Goal: Task Accomplishment & Management: Complete application form

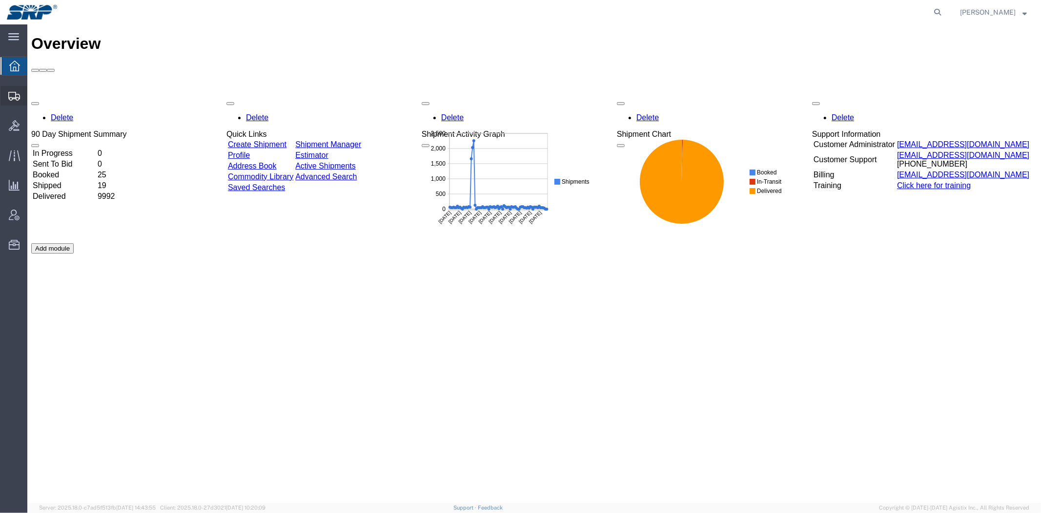
click at [0, 0] on span "Shipment Manager" at bounding box center [0, 0] width 0 height 0
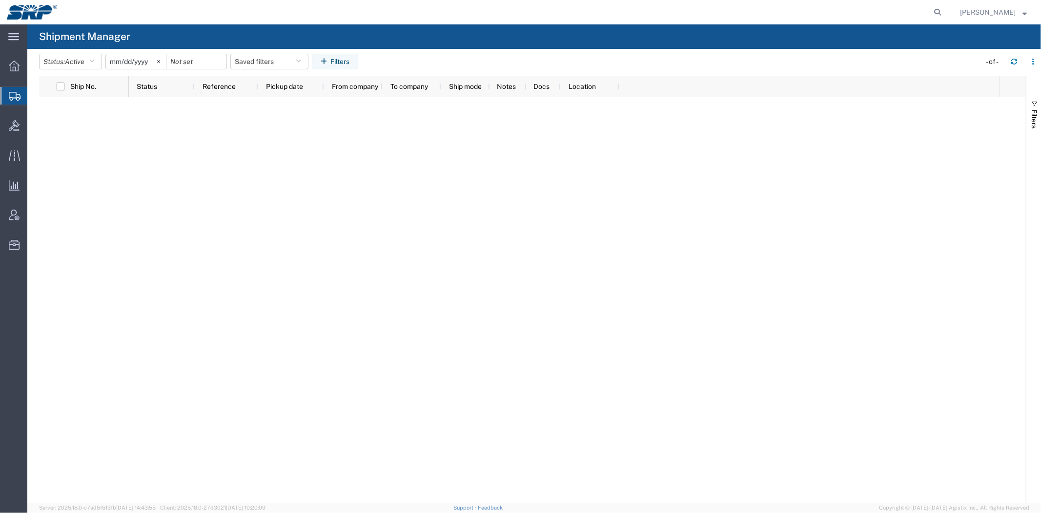
click at [0, 0] on span "Create Shipment" at bounding box center [0, 0] width 0 height 0
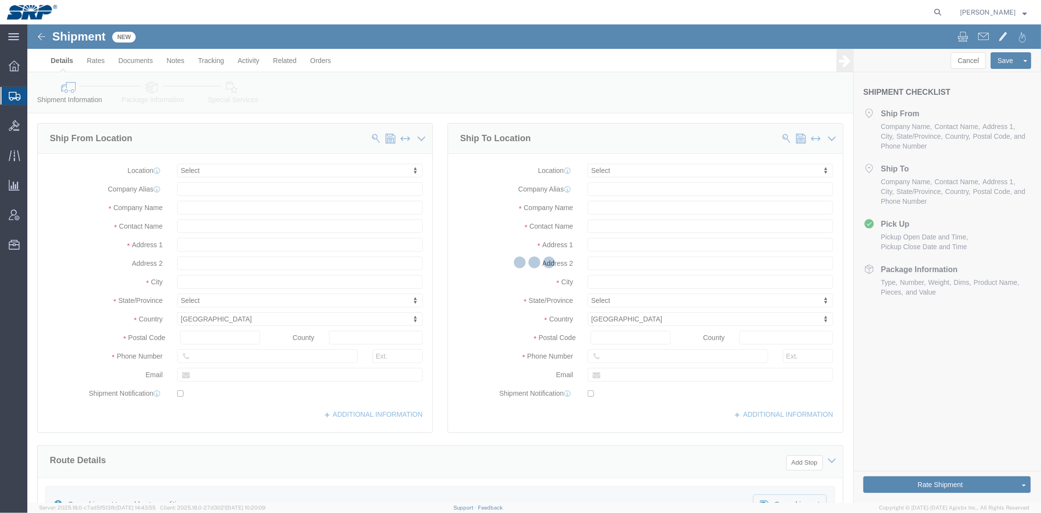
select select
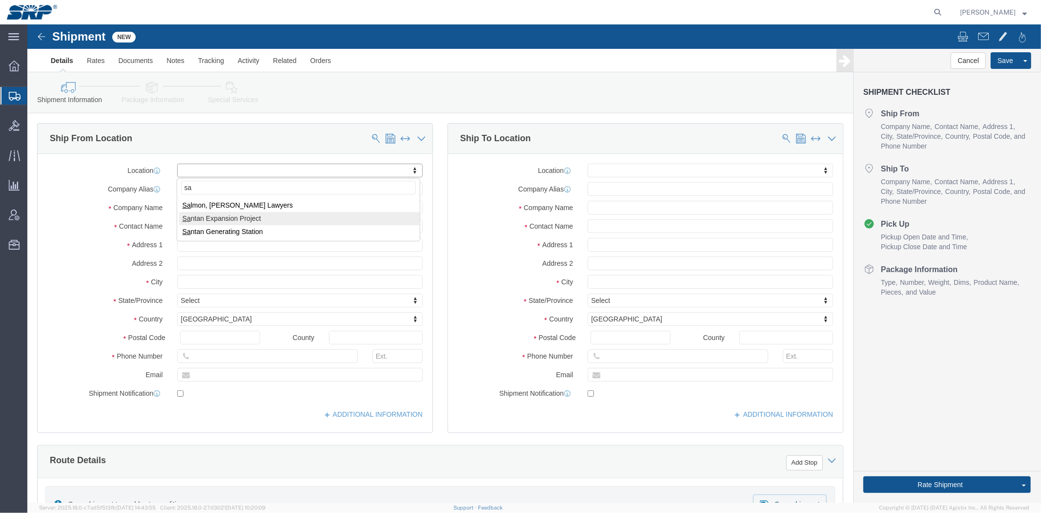
type input "sa"
drag, startPoint x: 208, startPoint y: 206, endPoint x: 256, endPoint y: 215, distance: 48.6
select select "54820"
select select "AZ"
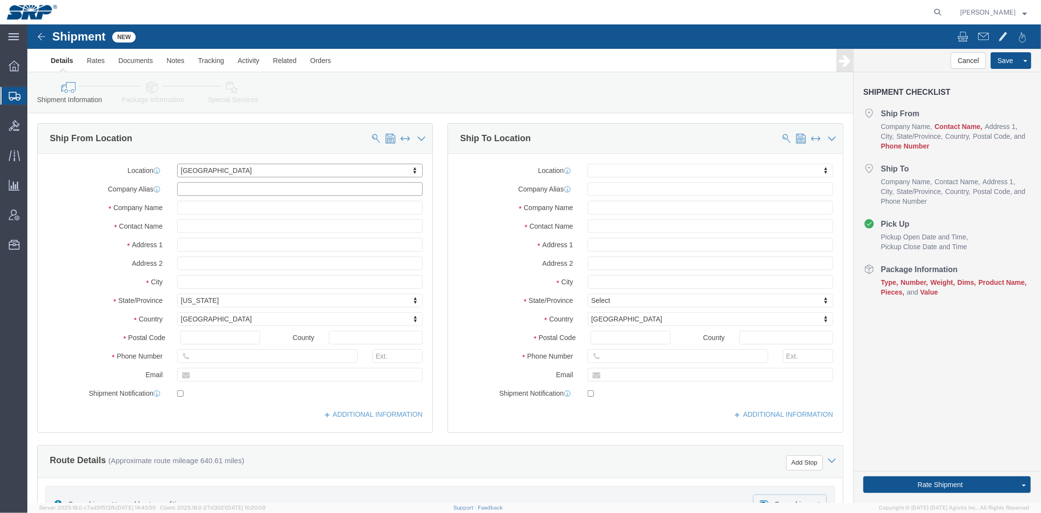
drag, startPoint x: 204, startPoint y: 167, endPoint x: 24, endPoint y: 146, distance: 180.4
click div "Location [GEOGRAPHIC_DATA] My Profile Location [GEOGRAPHIC_DATA] Facility [GEOG…"
type input "STS"
click input "text"
paste input "[PERSON_NAME]"
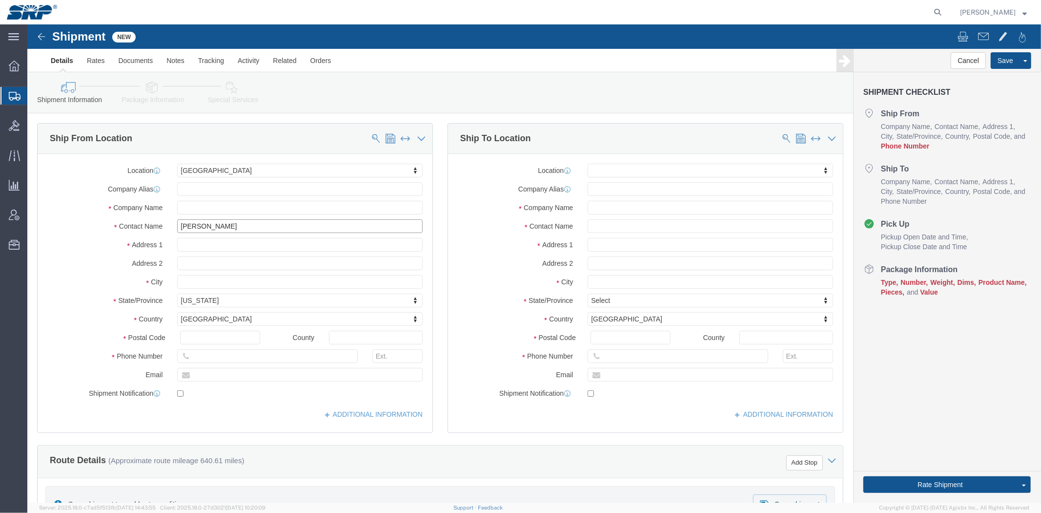
type input "[PERSON_NAME]"
click input "text"
type input "[PHONE_NUMBER]"
click input "text"
paste input "[PERSON_NAME]"
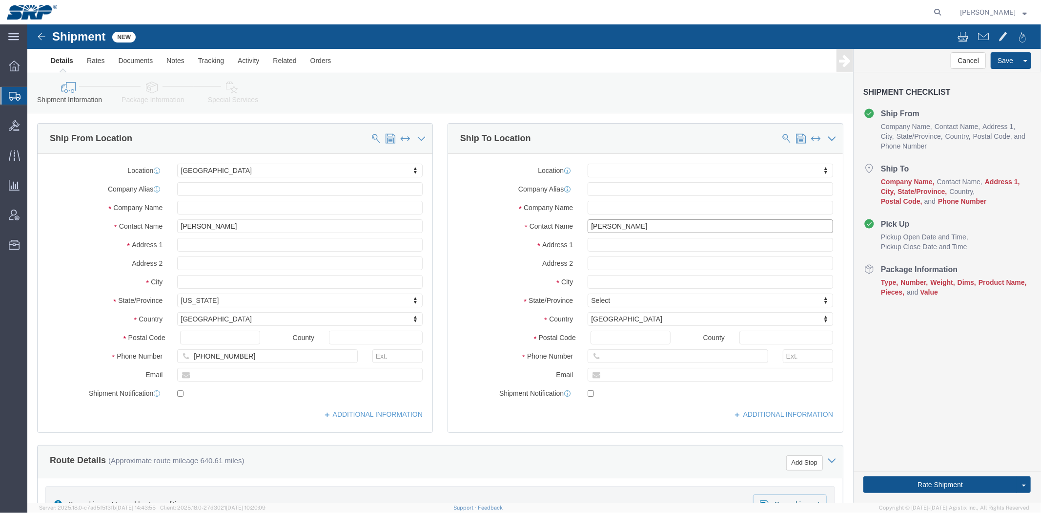
type input "[PERSON_NAME]"
click input "text"
paste input "[PERSON_NAME] Controls"
type input "[PERSON_NAME] Controls"
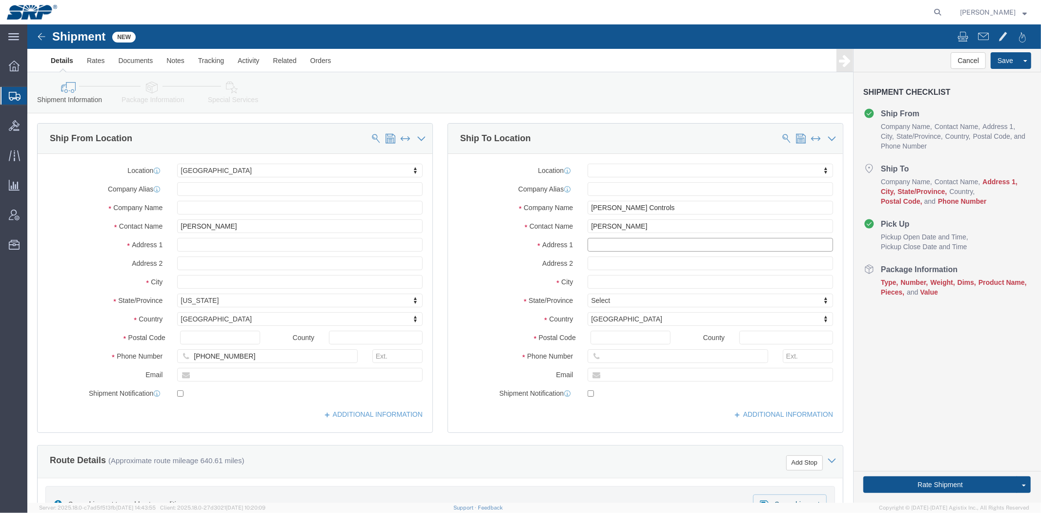
click input "text"
paste input "[STREET_ADDRESS]"
type input "[STREET_ADDRESS]"
type input "ca"
drag, startPoint x: 590, startPoint y: 232, endPoint x: 905, endPoint y: 285, distance: 319.7
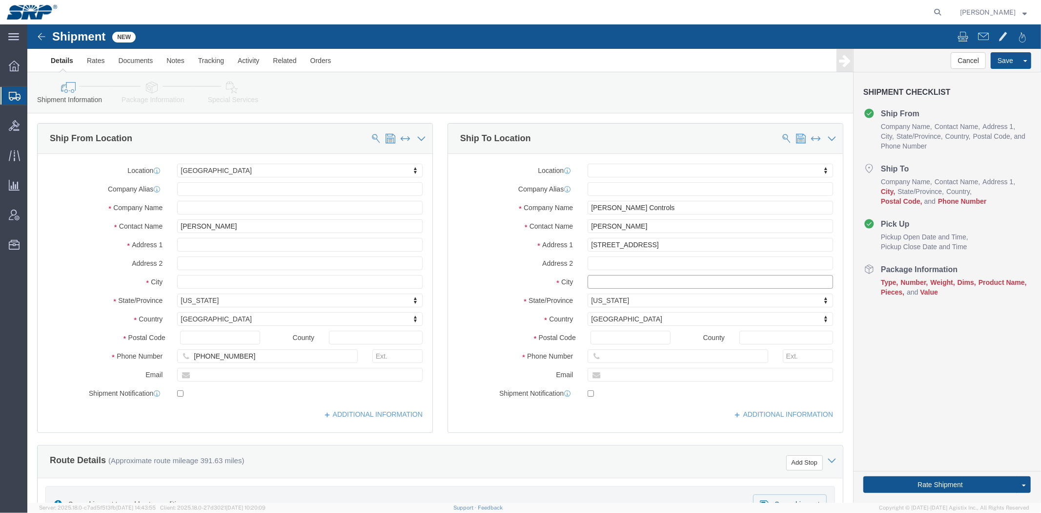
click input "text"
paste input "Cerritos"
type input "Cerritos"
click input "Postal Code"
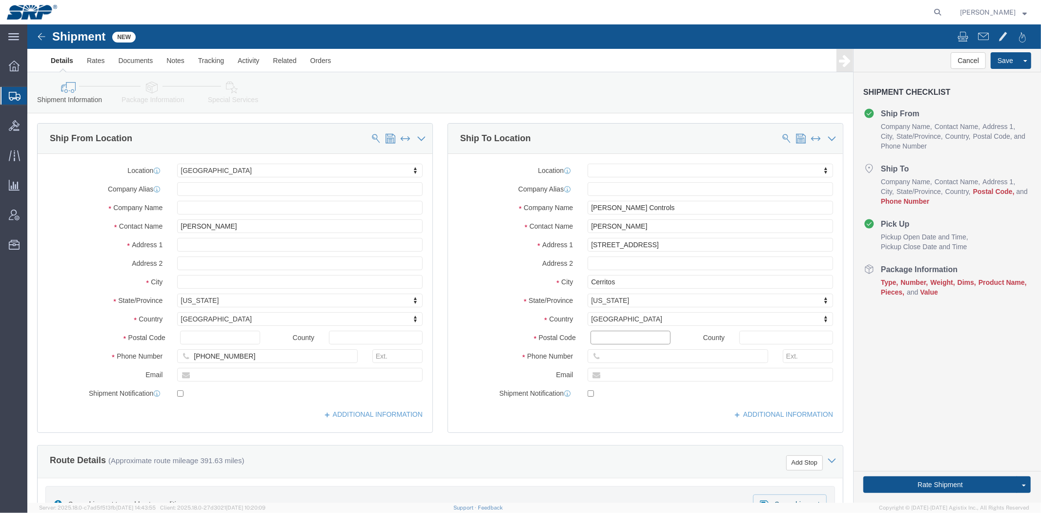
paste input "90703"
type input "90703"
drag, startPoint x: 600, startPoint y: 183, endPoint x: 341, endPoint y: 79, distance: 278.7
click div "Ship From Location Location [GEOGRAPHIC_DATA] My Profile Location [GEOGRAPHIC_D…"
click input "text"
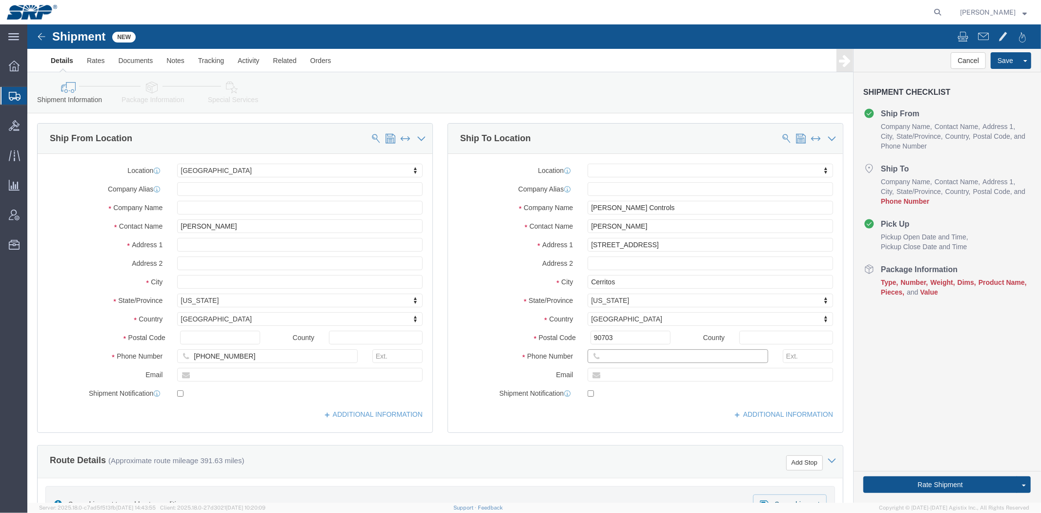
paste input "[PHONE_NUMBER]"
drag, startPoint x: 594, startPoint y: 332, endPoint x: 404, endPoint y: 306, distance: 191.7
click div "Location My Profile Location [GEOGRAPHIC_DATA] Facility [GEOGRAPHIC_DATA] [GEOG…"
type input "[PHONE_NUMBER]"
click label "Address 1"
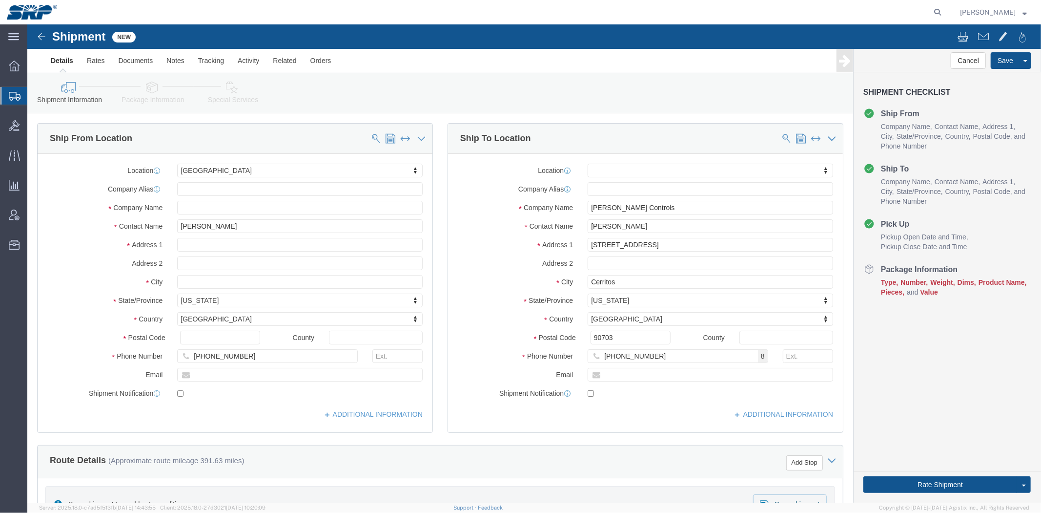
scroll to position [570, 0]
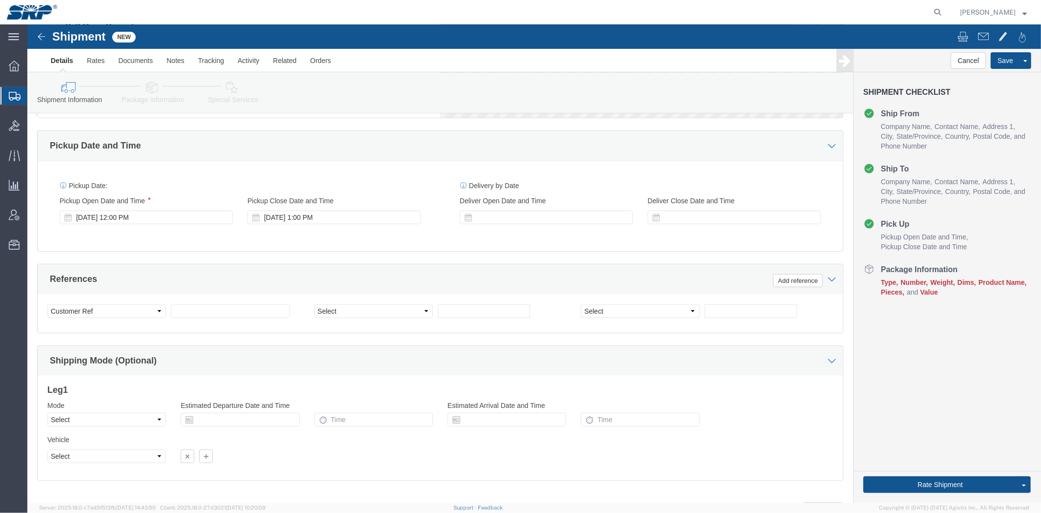
drag, startPoint x: 433, startPoint y: 199, endPoint x: 440, endPoint y: 360, distance: 160.8
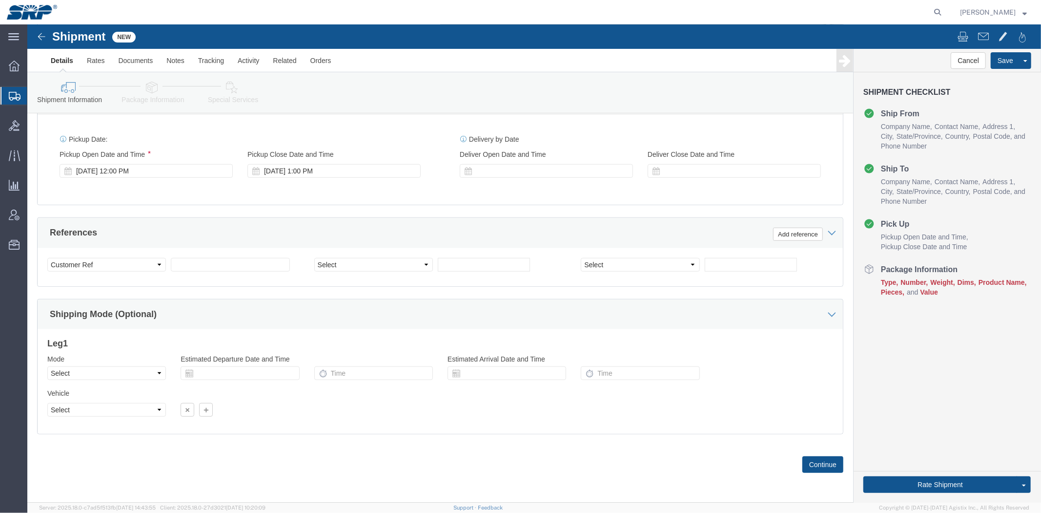
click icon
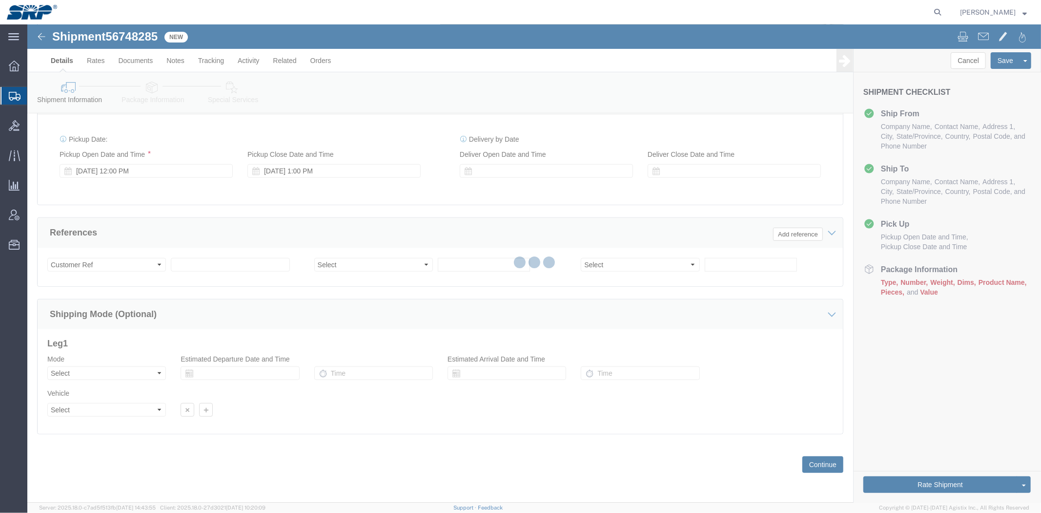
select select "54820"
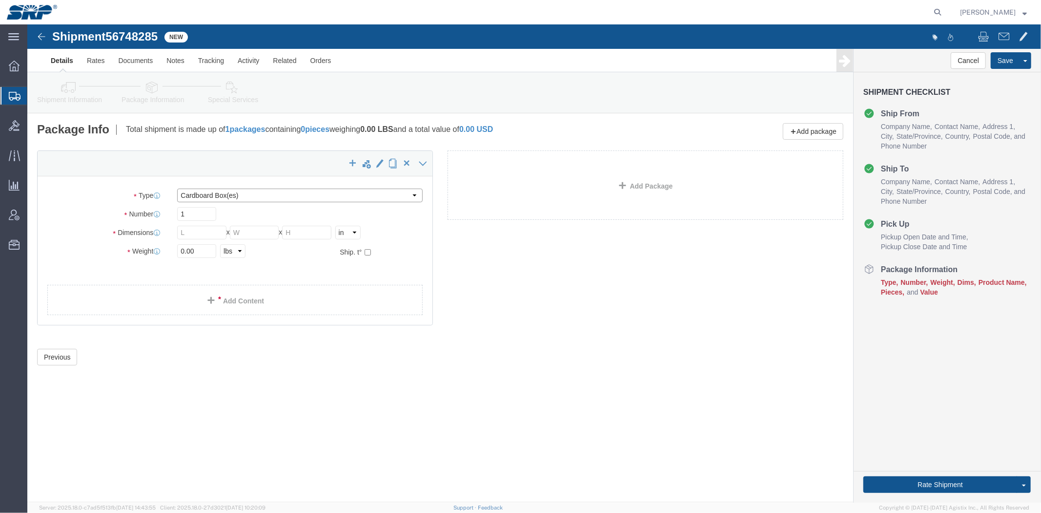
click select "Select Bale(s) Basket(s) Bolt(s) Bottle(s) Buckets Bulk Bundle(s) Can(s) Cardbo…"
select select "CRAT"
click select "Select Bale(s) Basket(s) Bolt(s) Bottle(s) Buckets Bulk Bundle(s) Can(s) Cardbo…"
click input "text"
type input "24"
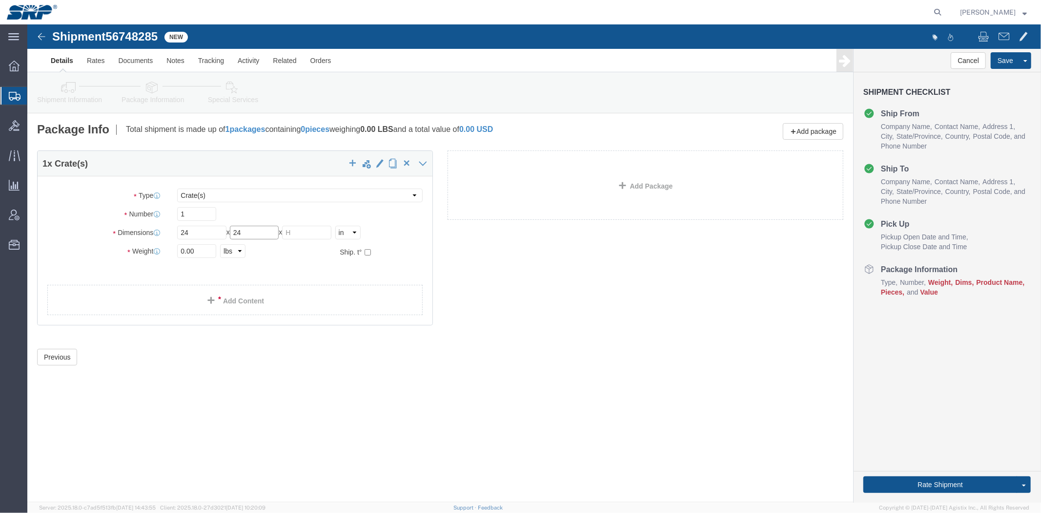
type input "24"
type input "36"
type input "2"
type input "200"
click div "Shipment 56748285 New Details Rates Documents Notes Tracking Activity Related O…"
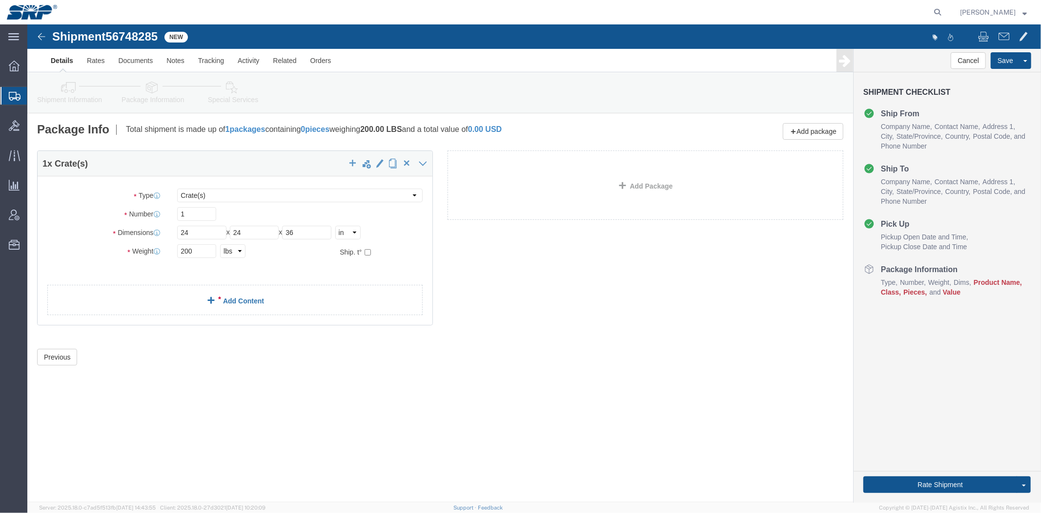
click link "Add Content"
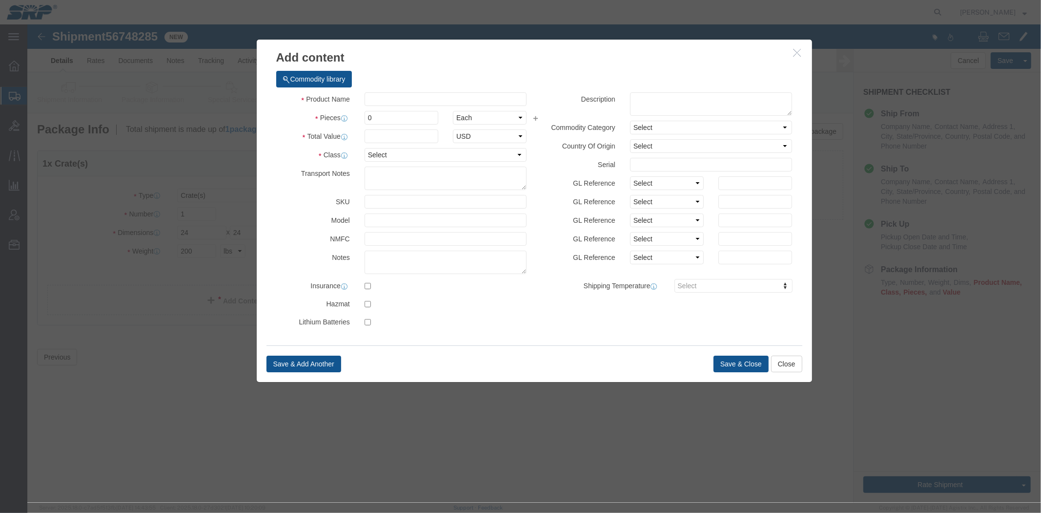
click div "Product Name Pieces 0 Select Bag Barrels 100Board Feet Bottle Box Blister Pack …"
click input "text"
type input "Valves"
drag, startPoint x: 370, startPoint y: 89, endPoint x: 296, endPoint y: 89, distance: 73.7
click div "Pieces 0 Select Bag Barrels 100Board Feet Bottle Box Blister Pack Carats Can Ca…"
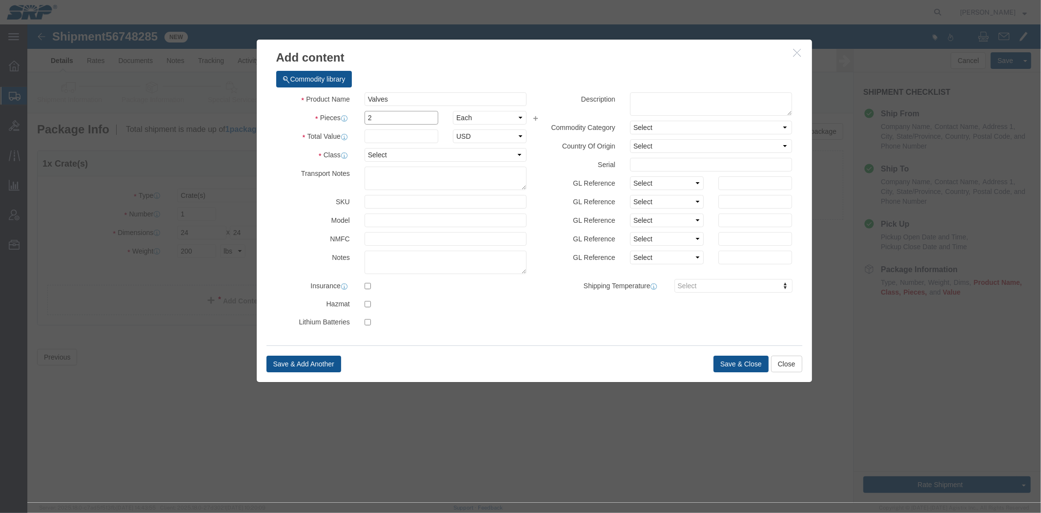
drag, startPoint x: 368, startPoint y: 96, endPoint x: 272, endPoint y: 98, distance: 95.7
click div "Pieces 2 Select Bag Barrels 100Board Feet Bottle Box Blister Pack Carats Can Ca…"
type input "3"
click input "text"
type input "1000"
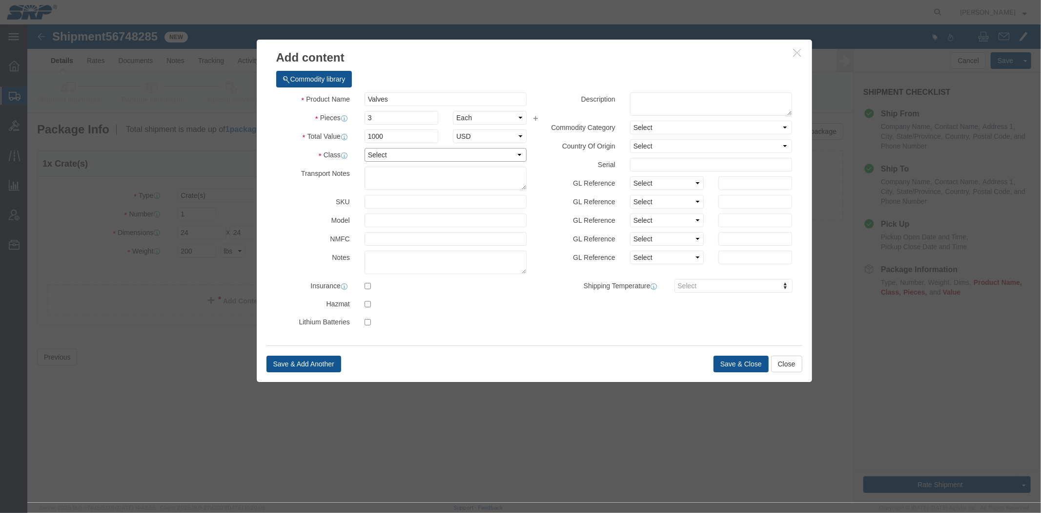
click select "Select 50 55 60 65 70 85 92.5 100 125 175 250 300 400"
select select "70"
click select "Select 50 55 60 65 70 85 92.5 100 125 175 250 300 400"
click button "Save & Close"
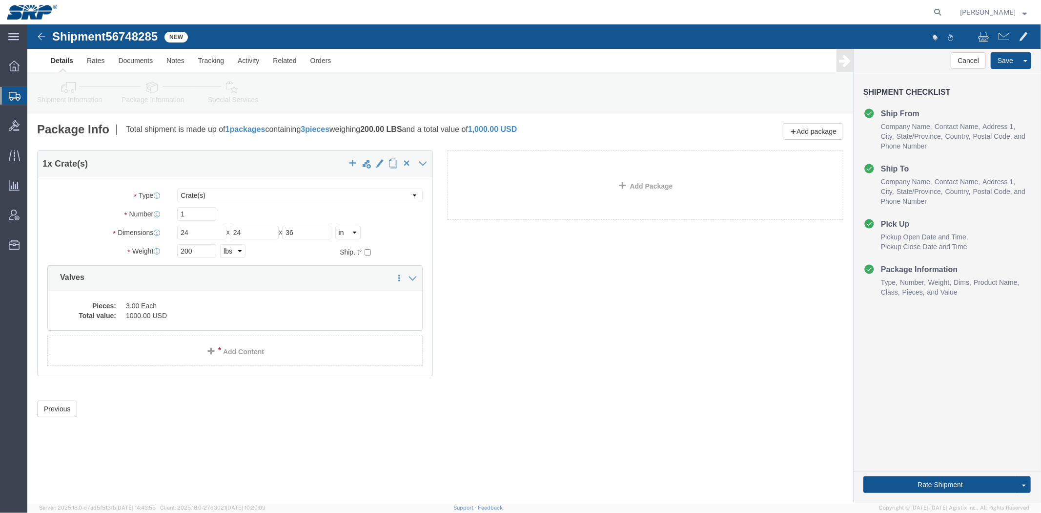
click link "Shipment Information"
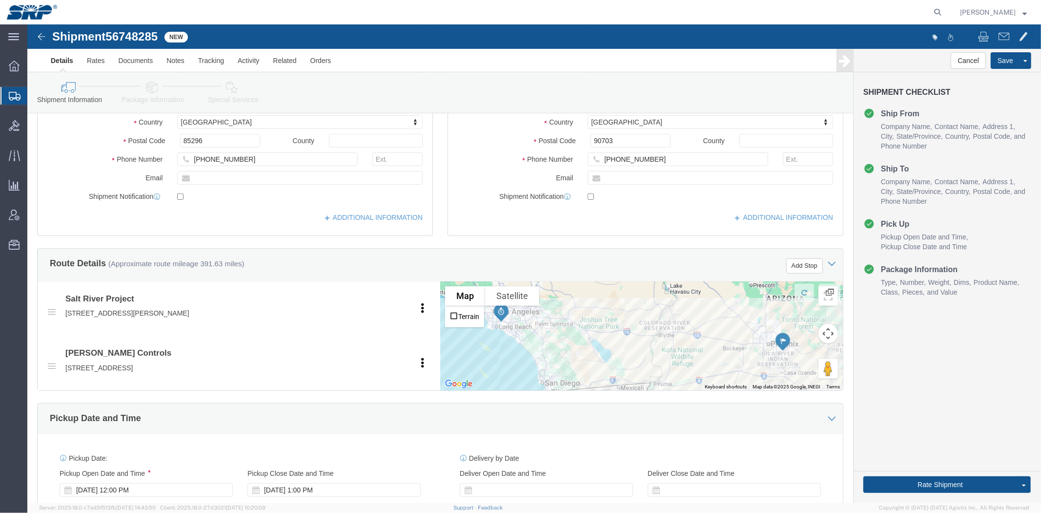
scroll to position [518, 0]
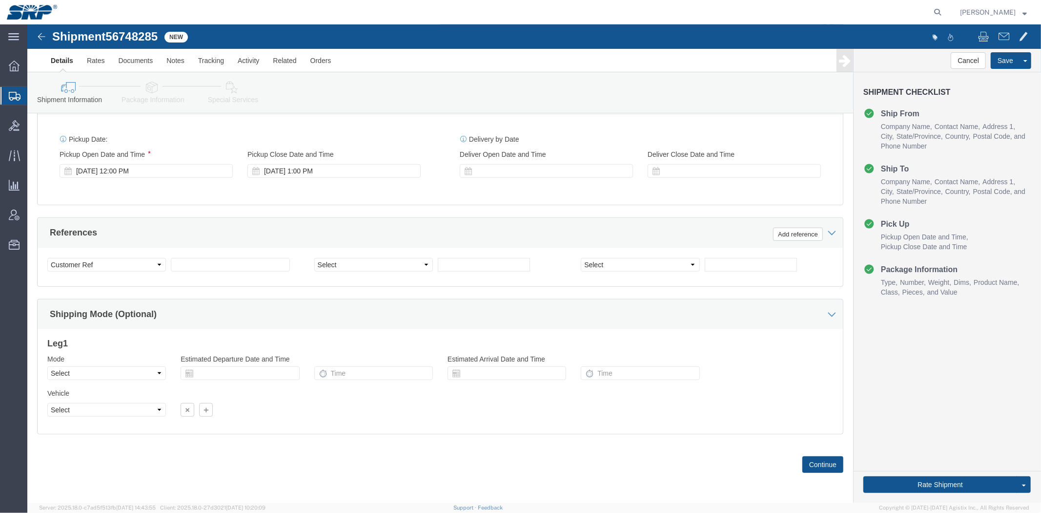
drag, startPoint x: 437, startPoint y: 201, endPoint x: 425, endPoint y: 335, distance: 134.4
click div "[DATE] 12:00 PM"
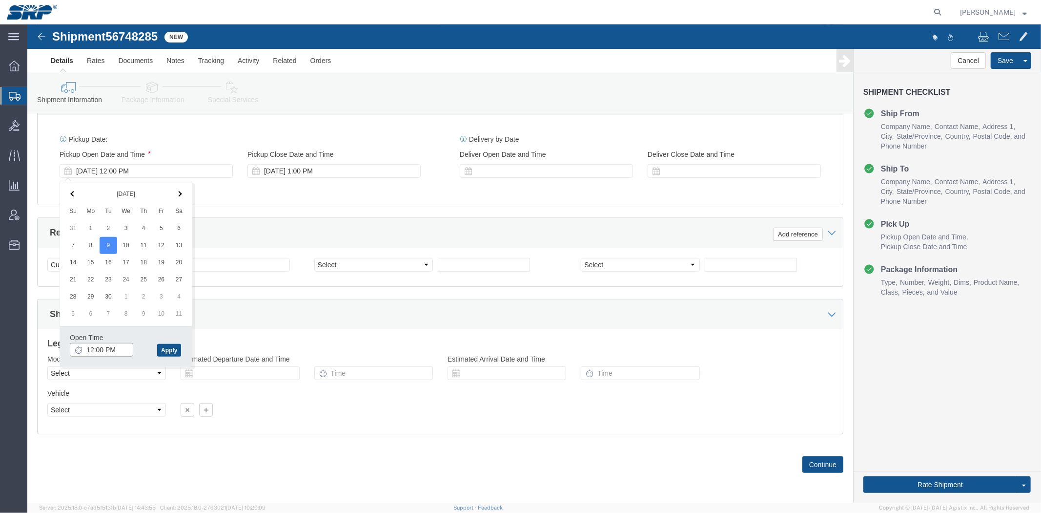
click input "12:00 PM"
type input "8:00 AM"
click button "Apply"
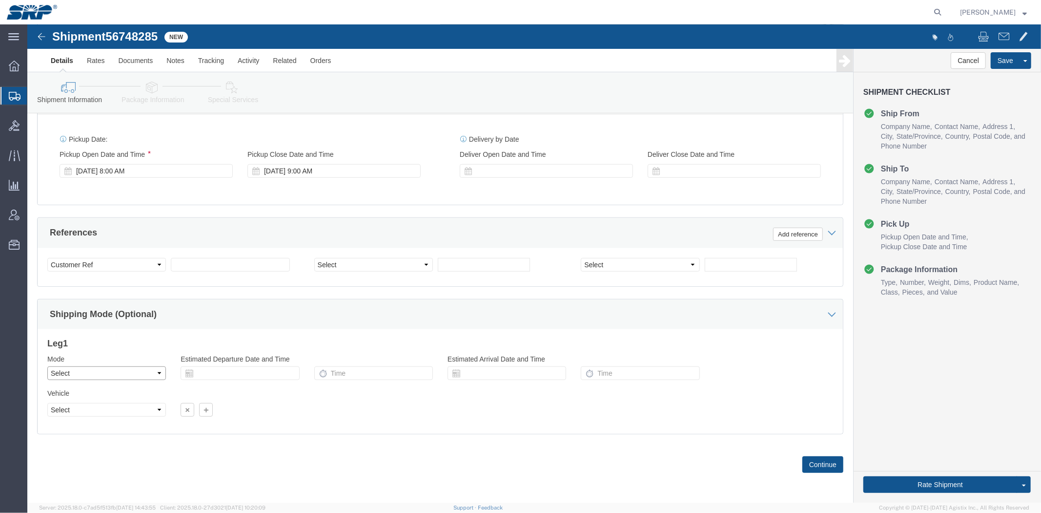
click select "Select Air Less than Truckload Multi-Leg Ocean Freight Rail Small Parcel Truckl…"
select select "LTL"
click select "Select Air Less than Truckload Multi-Leg Ocean Freight Rail Small Parcel Truckl…"
click div "[DATE] 9:00 AM"
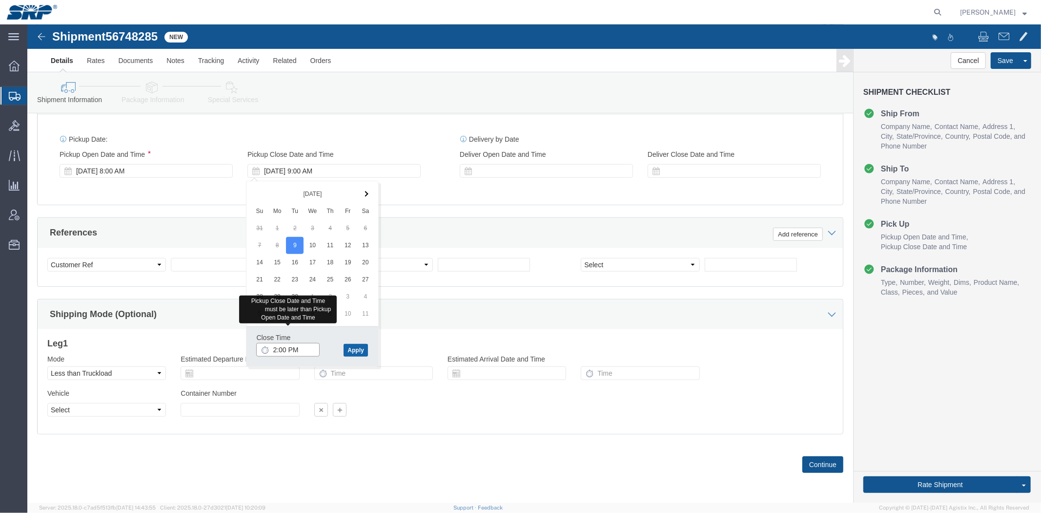
type input "2:00 PM"
click button "Apply"
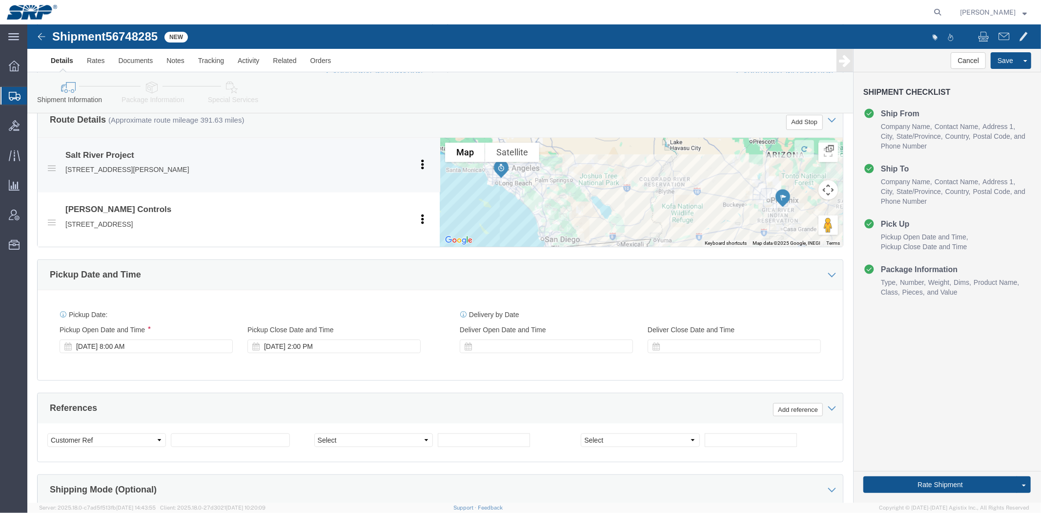
scroll to position [0, 0]
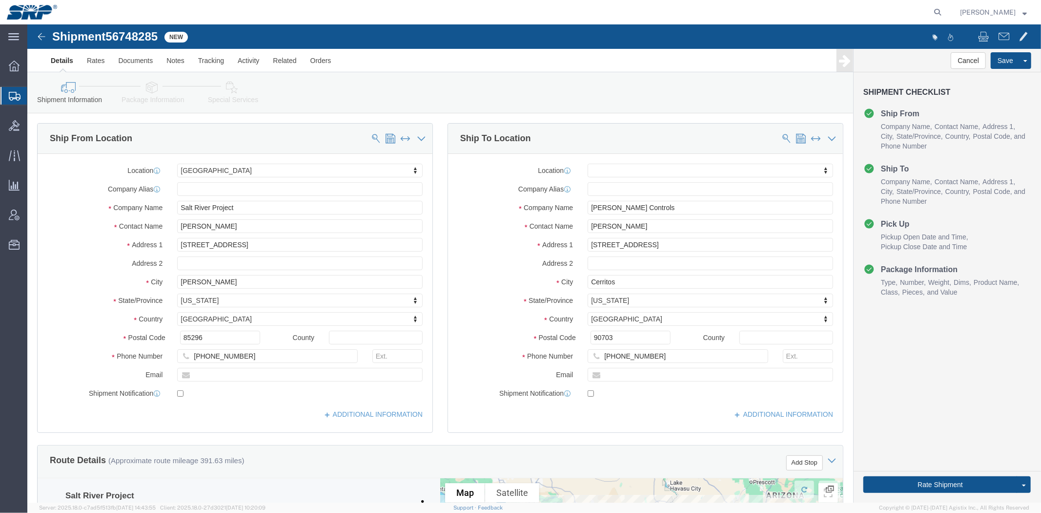
drag, startPoint x: 357, startPoint y: 284, endPoint x: 292, endPoint y: 175, distance: 126.9
click button "Save"
click link "Special Services"
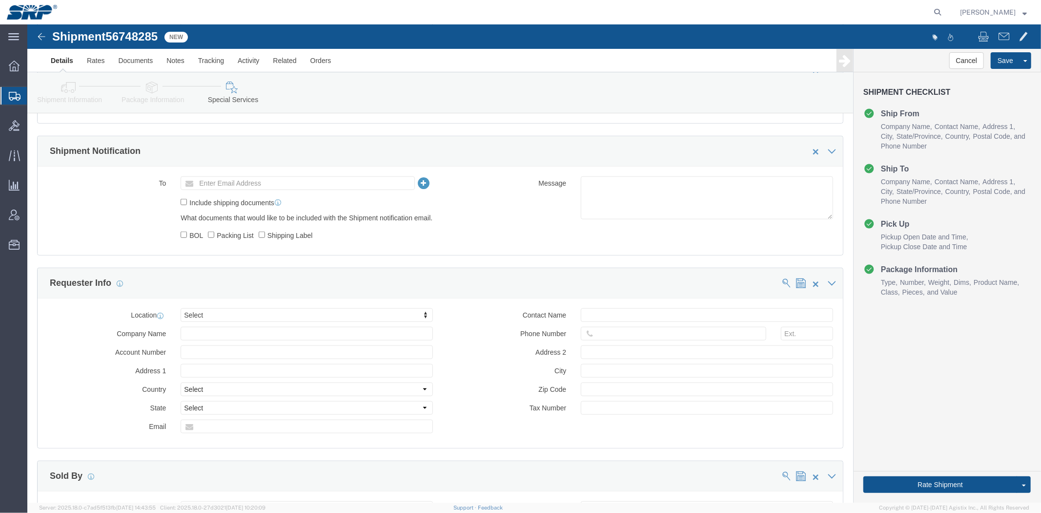
drag, startPoint x: 373, startPoint y: 130, endPoint x: 302, endPoint y: 252, distance: 141.3
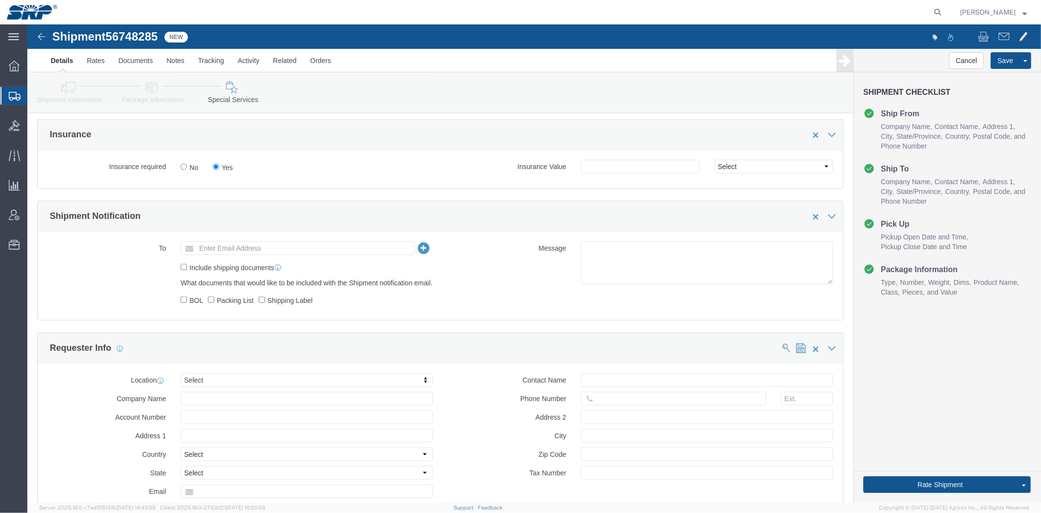
drag, startPoint x: 227, startPoint y: 247, endPoint x: 169, endPoint y: 128, distance: 131.2
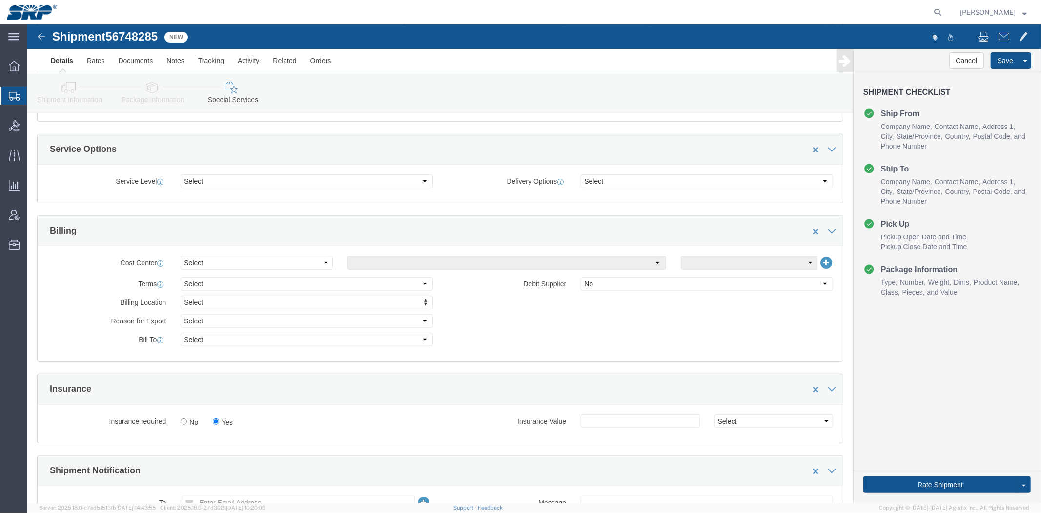
drag, startPoint x: 78, startPoint y: 306, endPoint x: 87, endPoint y: 353, distance: 48.3
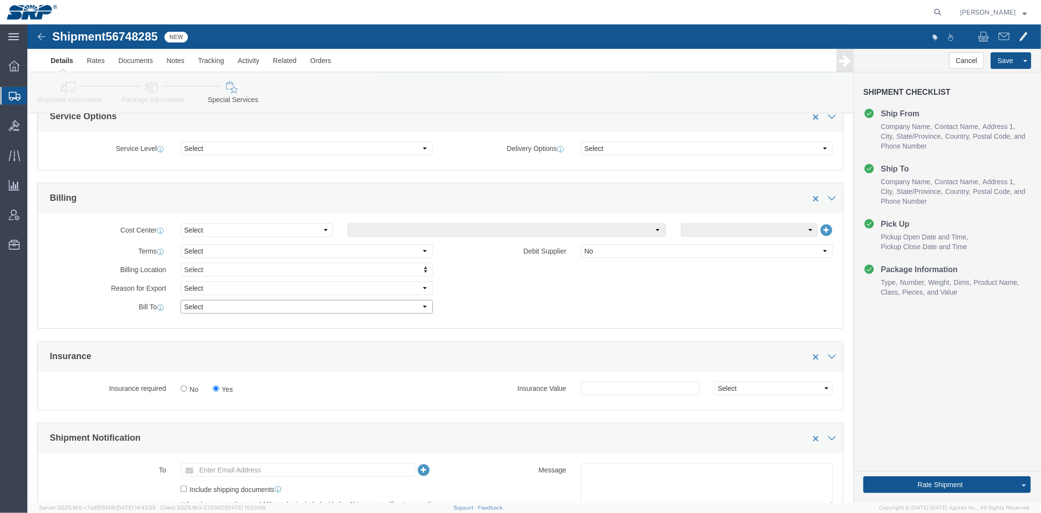
click select "Select Recipient Account Sender/Shipper Third Party Account"
select select "THRD"
click select "Select Recipient Account Sender/Shipper Third Party Account"
select select
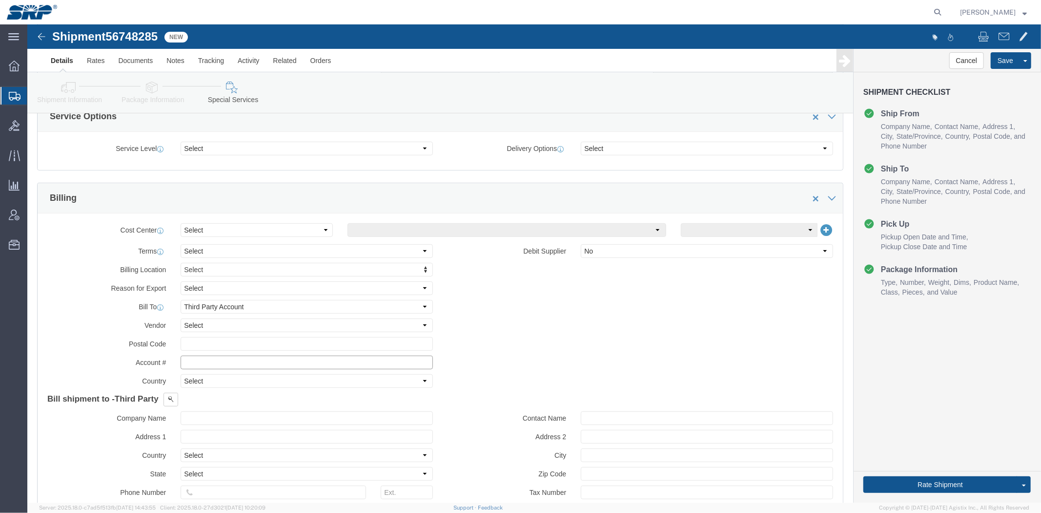
click input "text"
type input "84296522"
click button
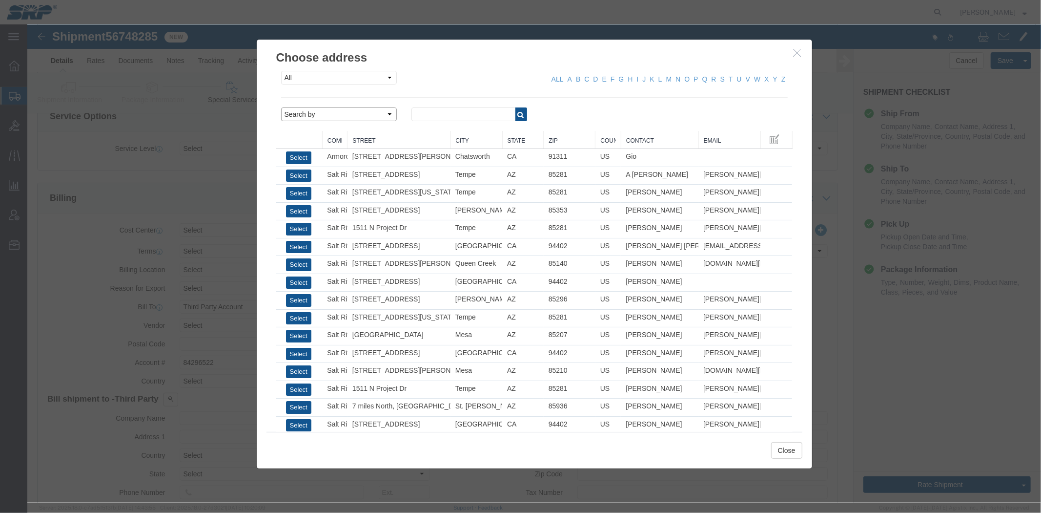
click select "Search by Address Book Name City Company Name Contact Name Country CustomerAlia…"
select select "city"
click select "Search by Address Book Name City Company Name Contact Name Country CustomerAlia…"
click input "text"
type input "phoenix"
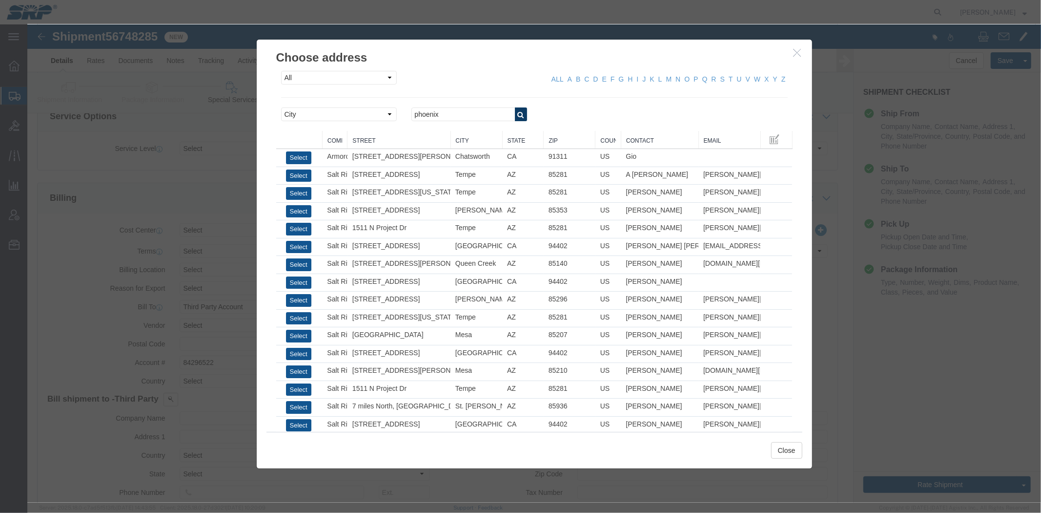
click button "button"
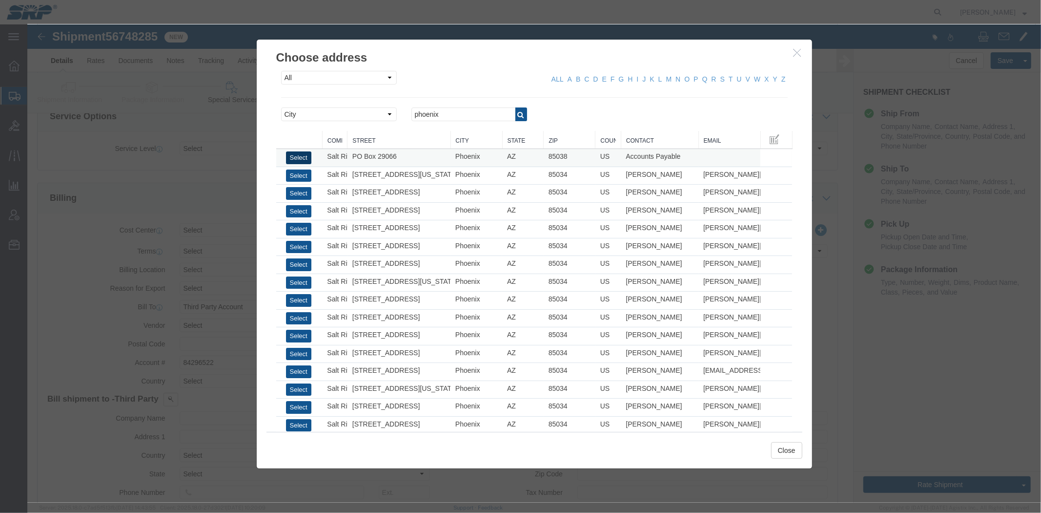
click button "Select"
type input "Salt River Project"
type input "PO Box 29066"
select select "US"
type input "6022368759"
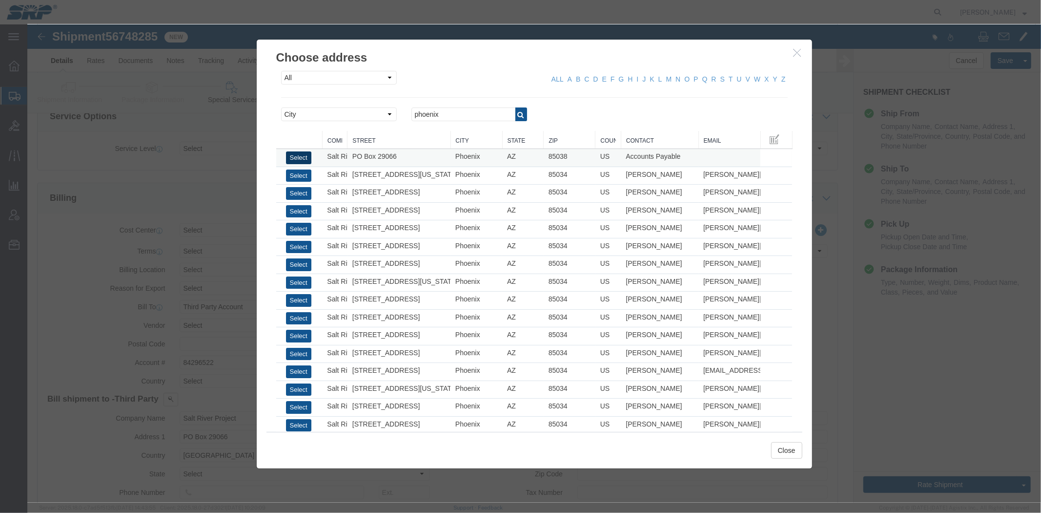
type input "Accounts Payable"
type input "Phoenix"
type input "85038"
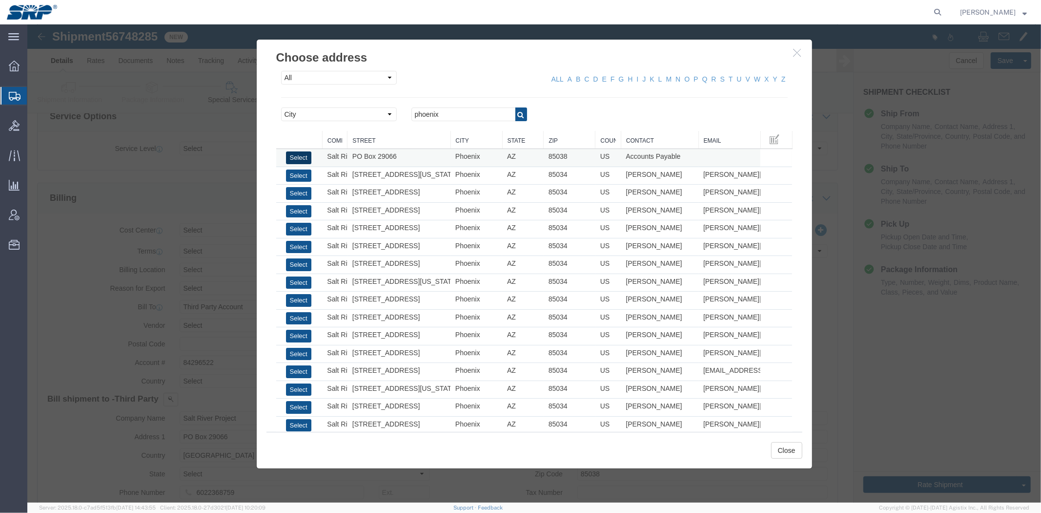
select select "AZ"
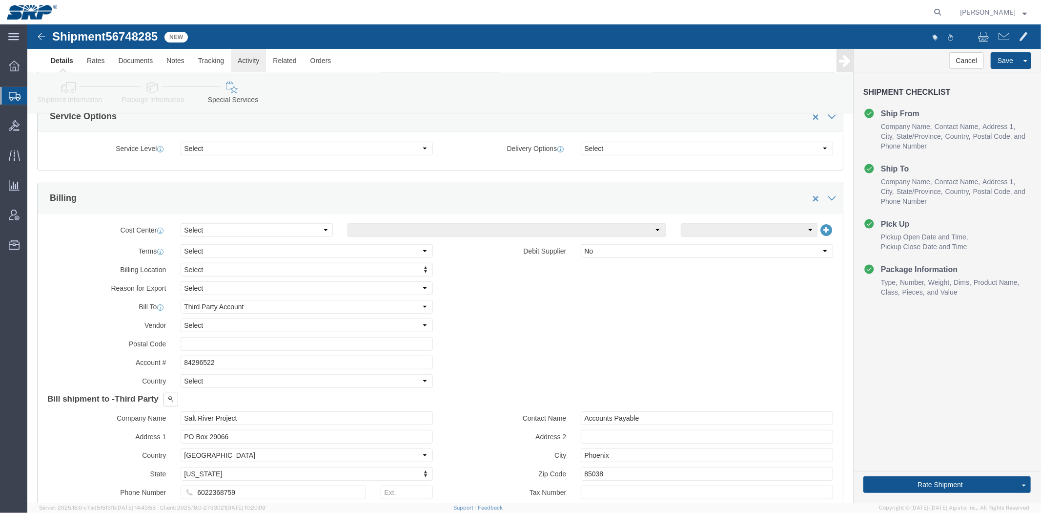
drag, startPoint x: 267, startPoint y: 171, endPoint x: 226, endPoint y: 28, distance: 149.3
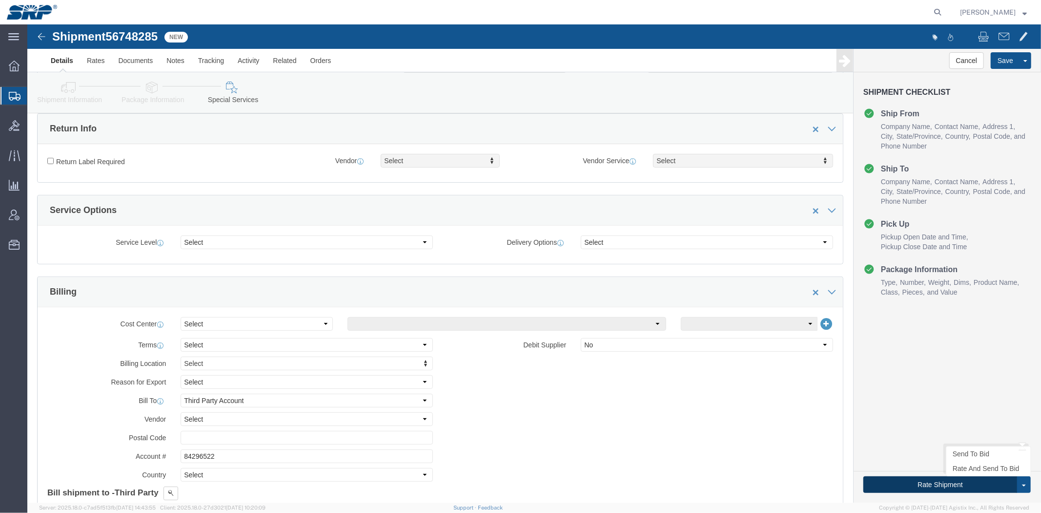
click button "Rate Shipment"
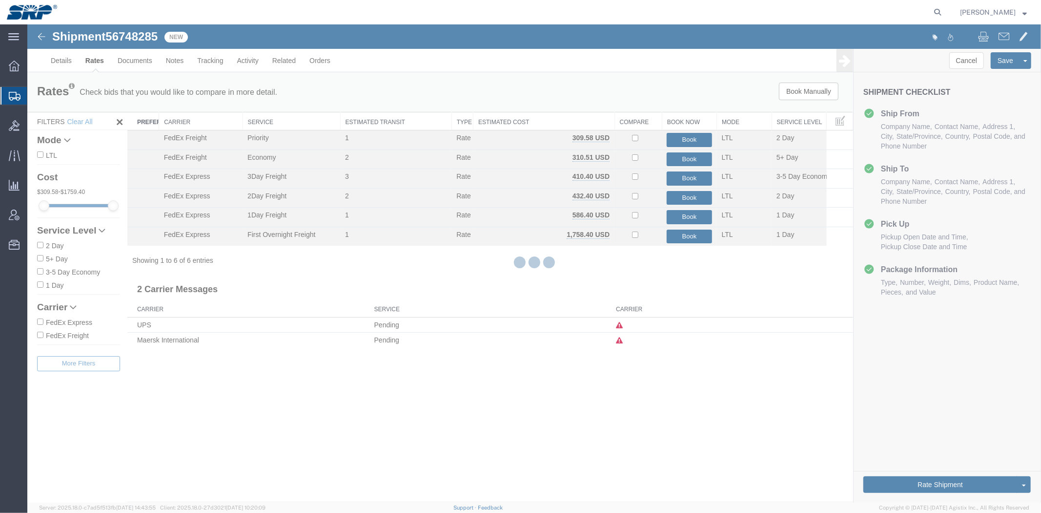
scroll to position [0, 0]
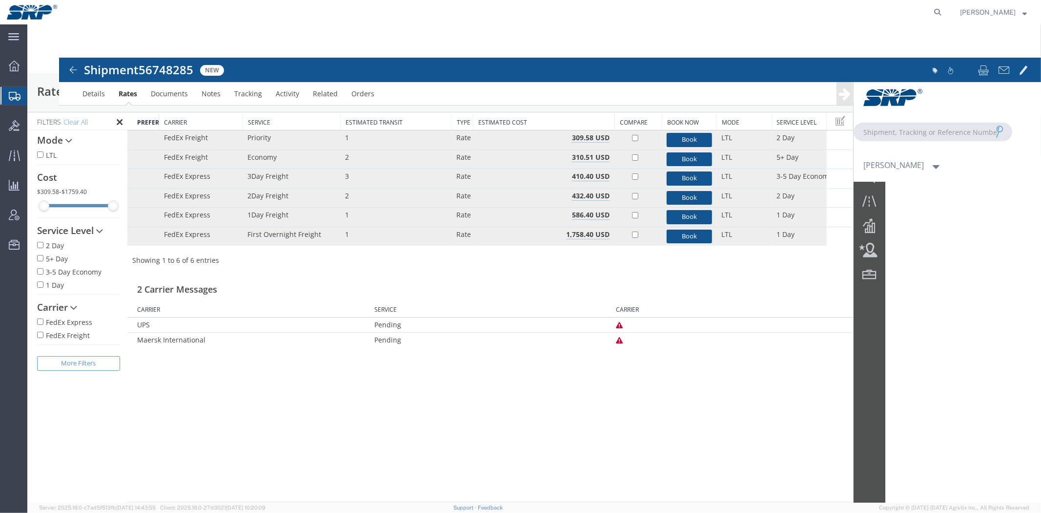
click at [99, 93] on div at bounding box center [534, 263] width 1014 height 478
click at [0, 0] on span "Shipment Manager" at bounding box center [0, 0] width 0 height 0
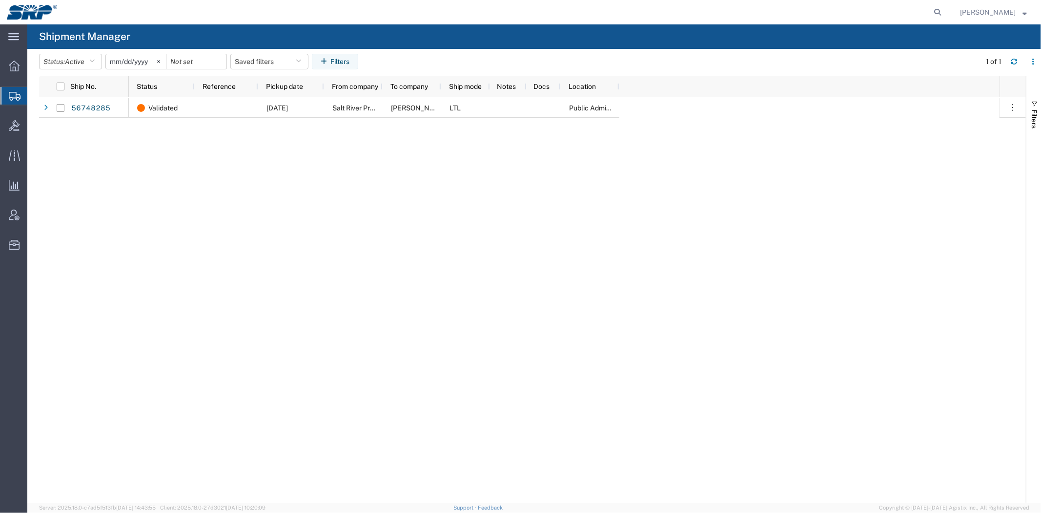
click at [318, 242] on div "Validated [DATE] Salt River Project [PERSON_NAME] Controls LTL Public Administr…" at bounding box center [564, 299] width 871 height 405
